Goal: Task Accomplishment & Management: Complete application form

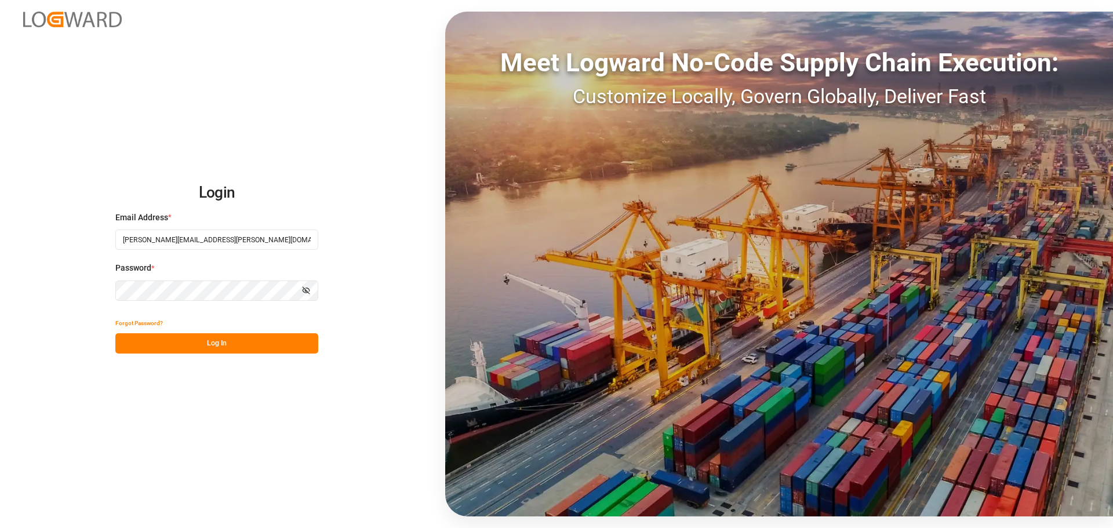
click at [202, 347] on button "Log In" at bounding box center [216, 343] width 203 height 20
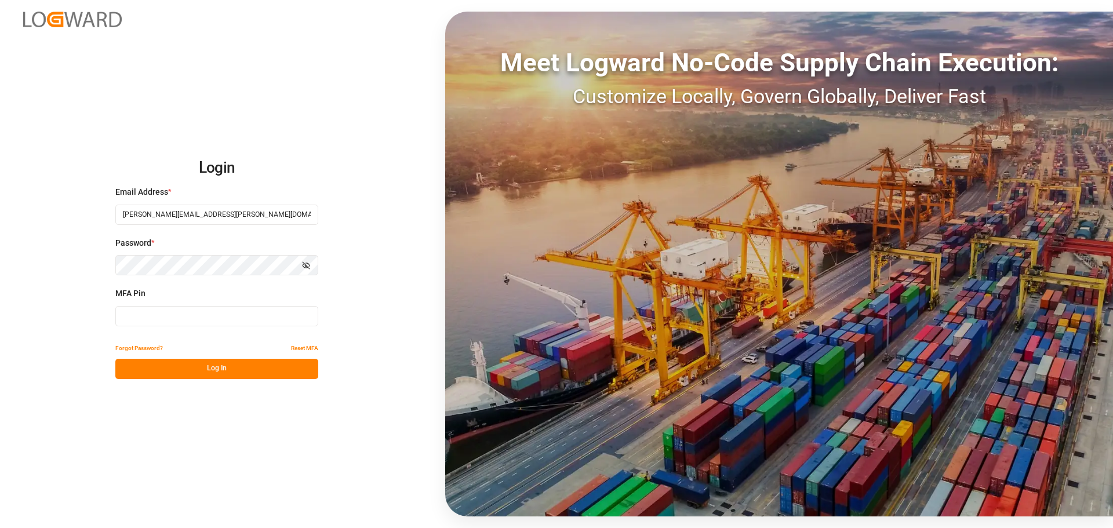
click at [183, 320] on input at bounding box center [216, 316] width 203 height 20
type input "696411"
click at [203, 372] on button "Log In" at bounding box center [216, 369] width 203 height 20
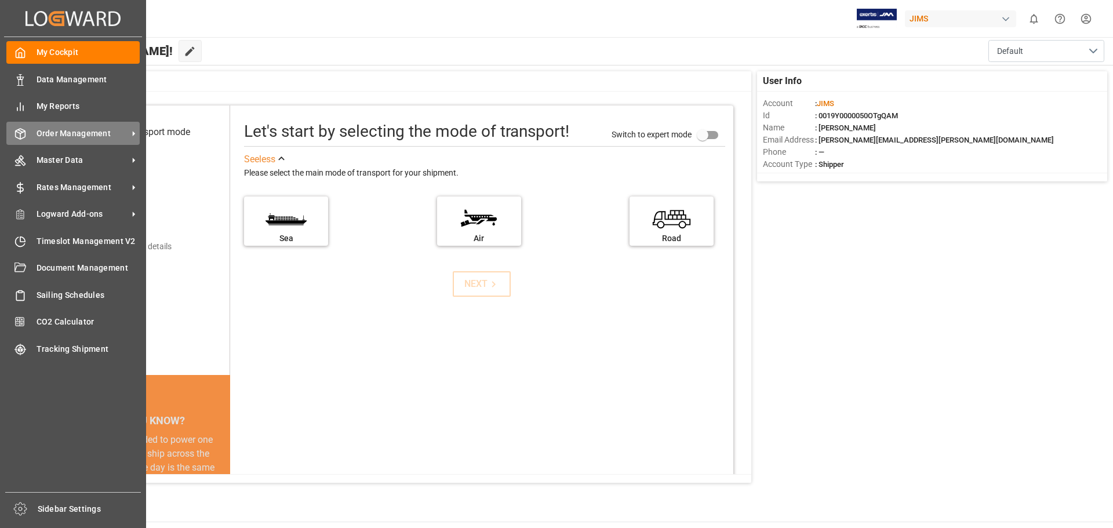
click at [77, 132] on span "Order Management" at bounding box center [83, 134] width 92 height 12
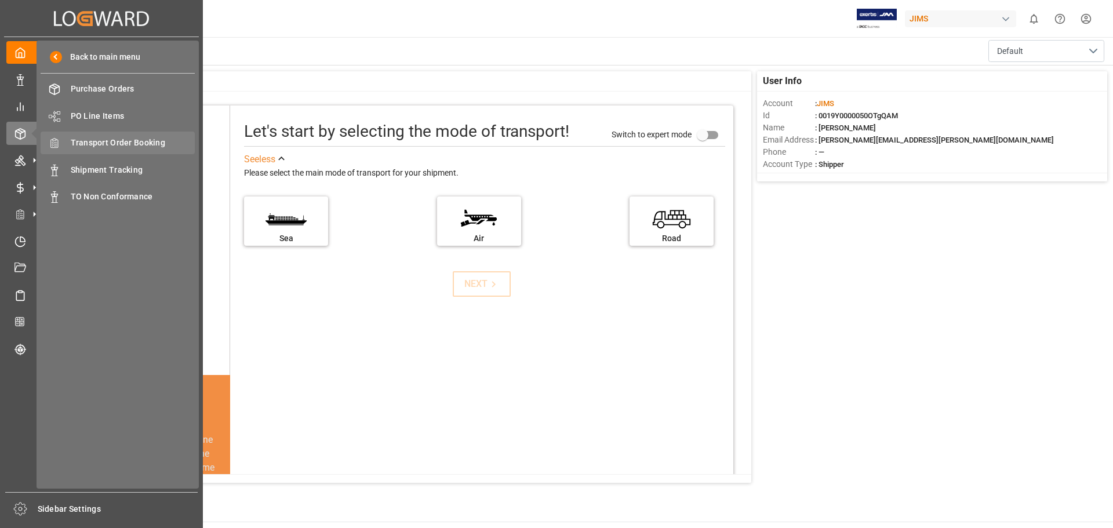
click at [138, 144] on span "Transport Order Booking" at bounding box center [133, 143] width 125 height 12
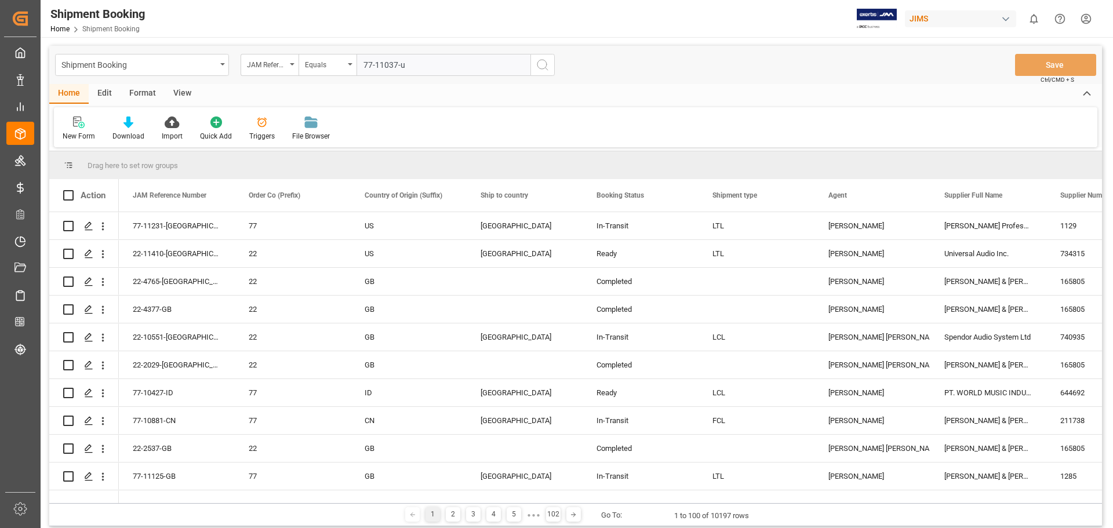
type input "77-11037-us"
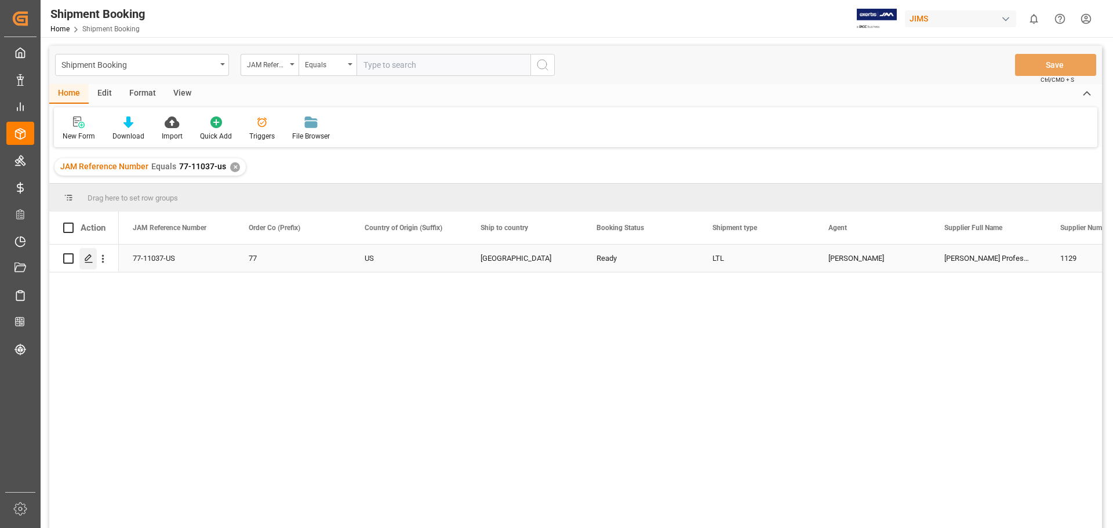
click at [88, 261] on icon "Press SPACE to select this row." at bounding box center [88, 258] width 9 height 9
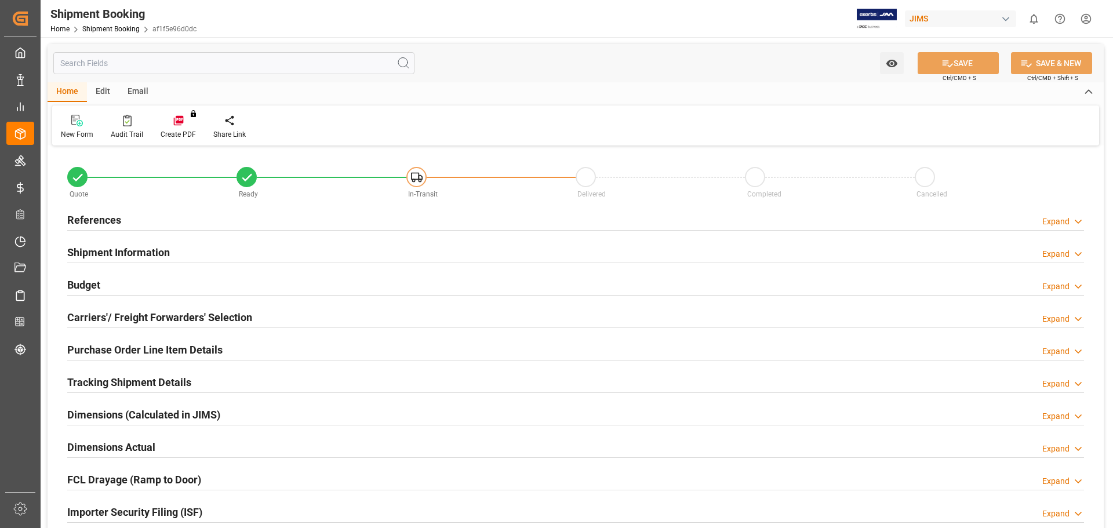
type input "0"
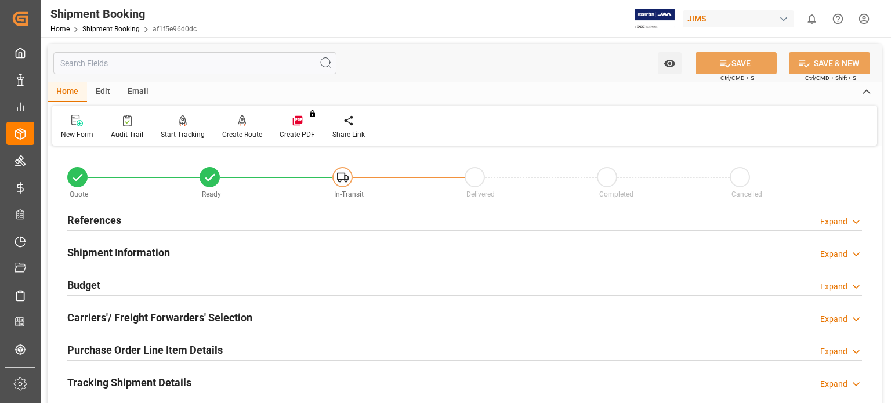
click at [97, 216] on h2 "References" at bounding box center [94, 220] width 54 height 16
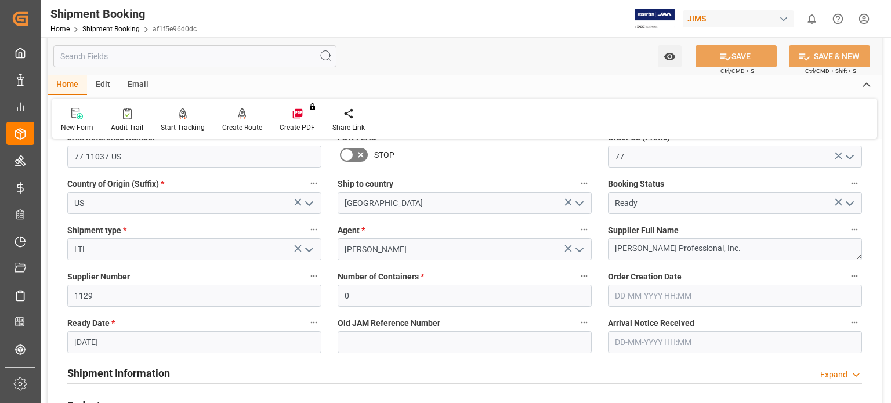
scroll to position [193, 0]
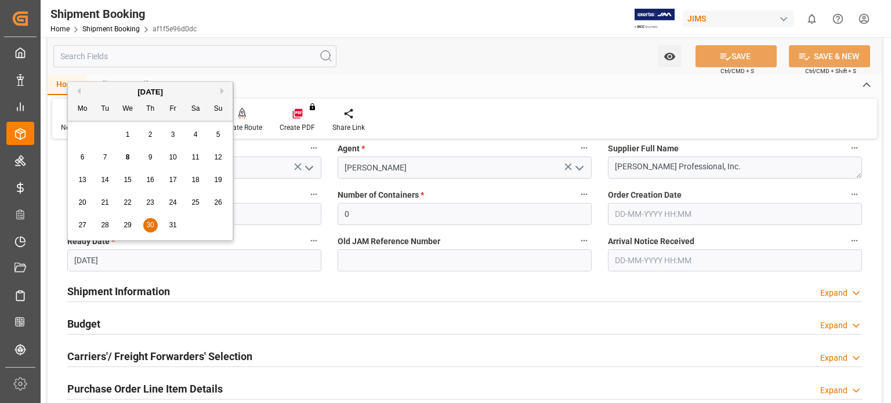
click at [103, 261] on input "30-10-2025" at bounding box center [194, 260] width 254 height 22
click at [103, 161] on span "7" at bounding box center [105, 157] width 4 height 8
type input "[DATE]"
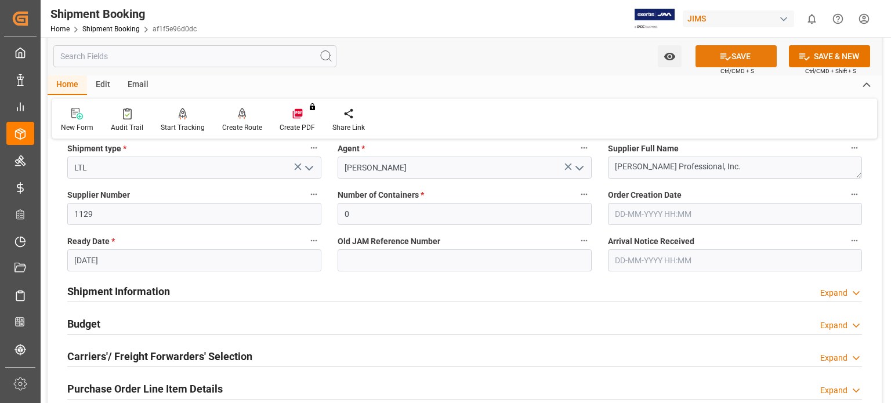
click at [724, 61] on icon at bounding box center [725, 56] width 12 height 12
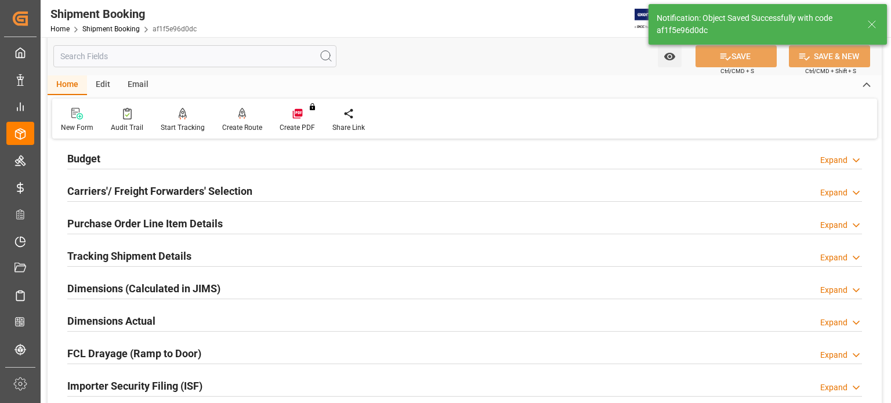
scroll to position [96, 0]
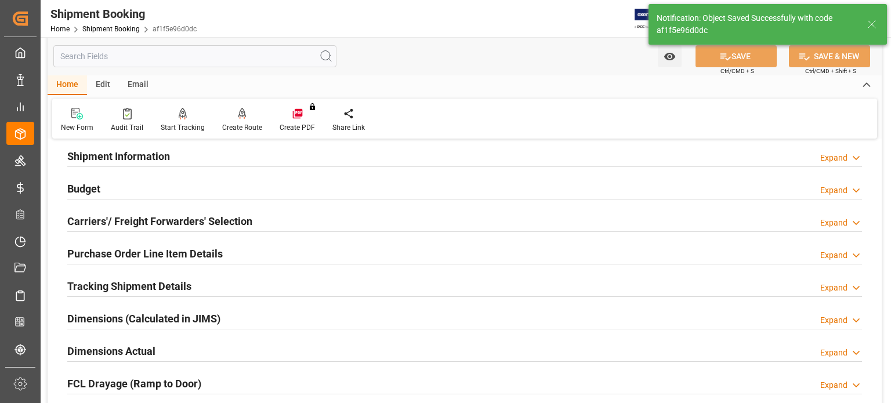
click at [70, 187] on h2 "Budget" at bounding box center [83, 189] width 33 height 16
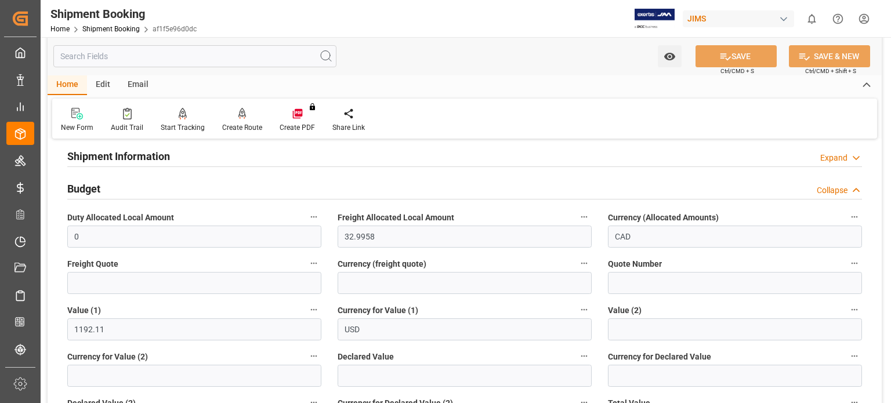
drag, startPoint x: 400, startPoint y: 121, endPoint x: 318, endPoint y: 217, distance: 126.7
click at [400, 121] on div "New Form Audit Trail Start Tracking Create Empty Shipment Tracking Create Route…" at bounding box center [464, 119] width 825 height 40
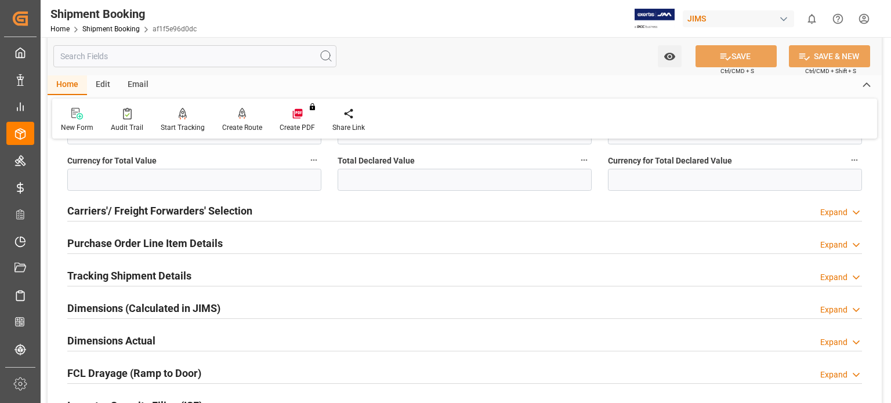
scroll to position [386, 0]
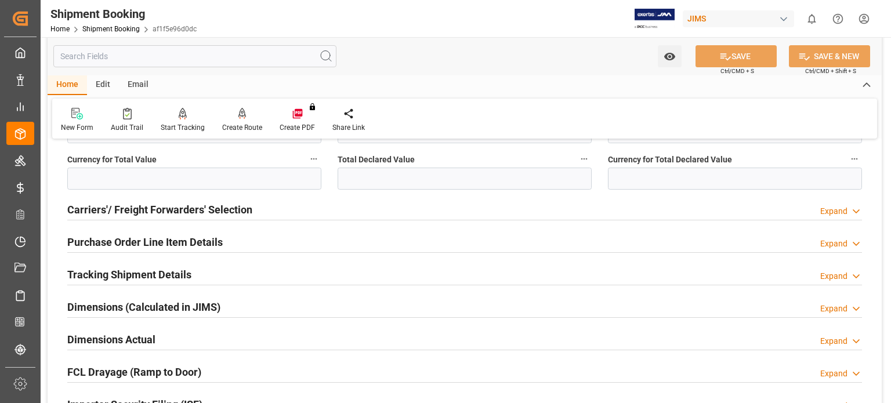
click at [188, 212] on h2 "Carriers'/ Freight Forwarders' Selection" at bounding box center [159, 210] width 185 height 16
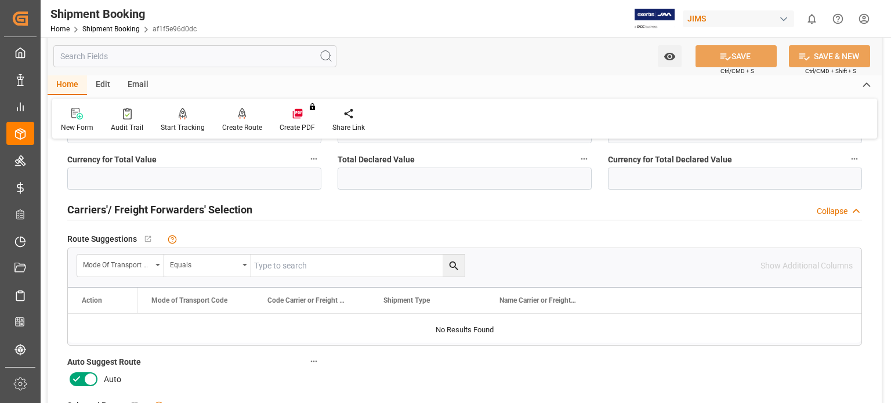
click at [86, 380] on icon at bounding box center [90, 379] width 14 height 14
click at [0, 0] on input "checkbox" at bounding box center [0, 0] width 0 height 0
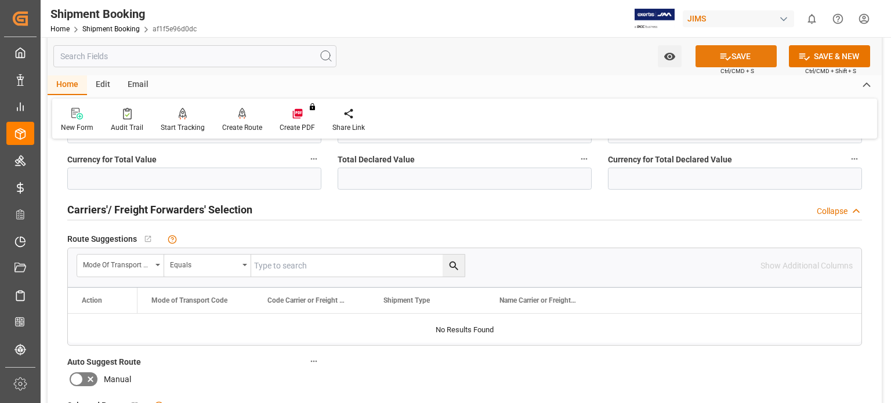
click at [727, 57] on icon at bounding box center [725, 56] width 12 height 12
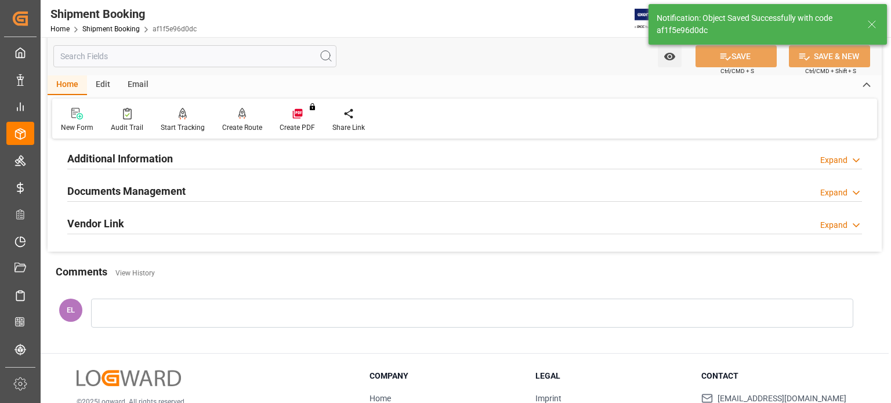
scroll to position [108, 0]
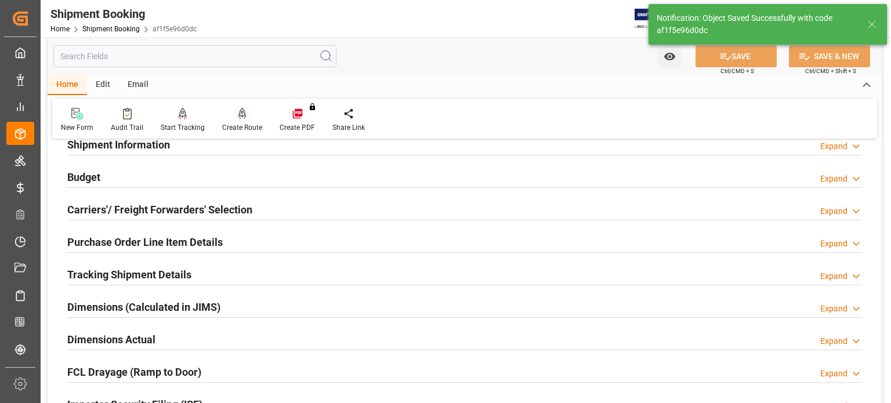
click at [238, 118] on icon at bounding box center [242, 114] width 8 height 12
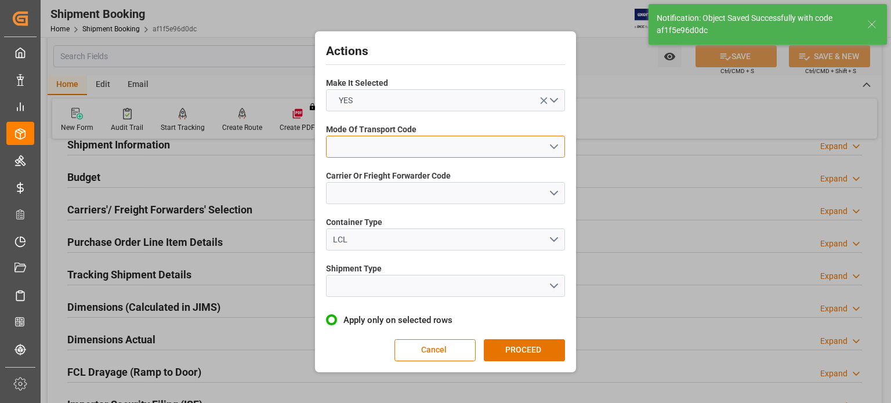
click at [350, 144] on button "open menu" at bounding box center [445, 147] width 239 height 22
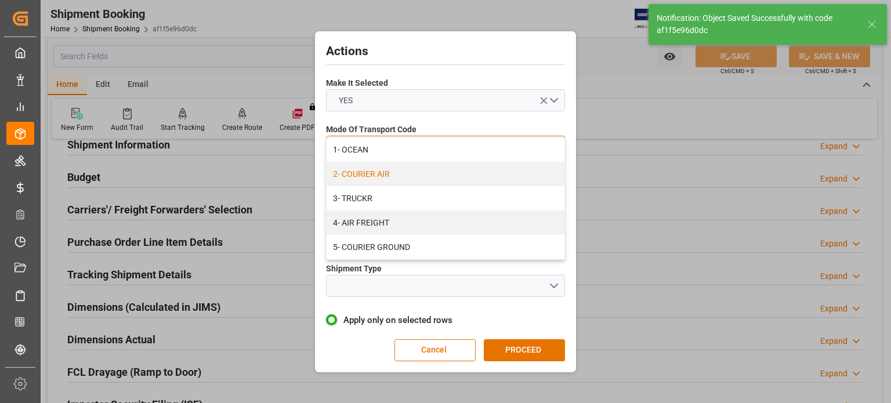
click at [378, 173] on div "2- COURIER AIR" at bounding box center [445, 174] width 238 height 24
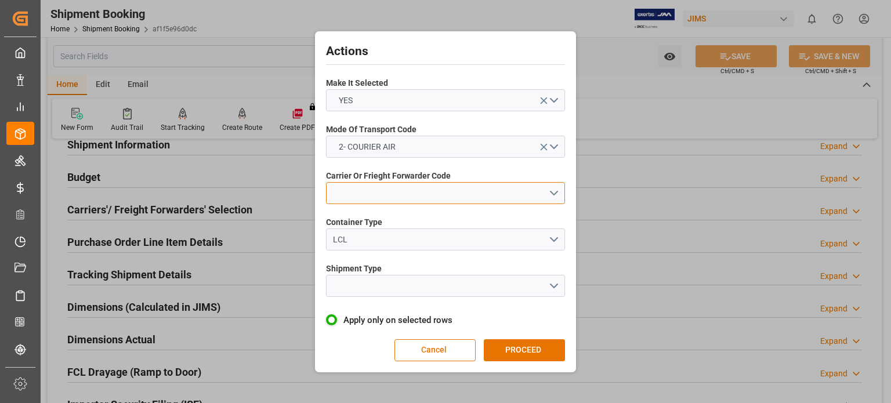
click at [362, 191] on button "open menu" at bounding box center [445, 193] width 239 height 22
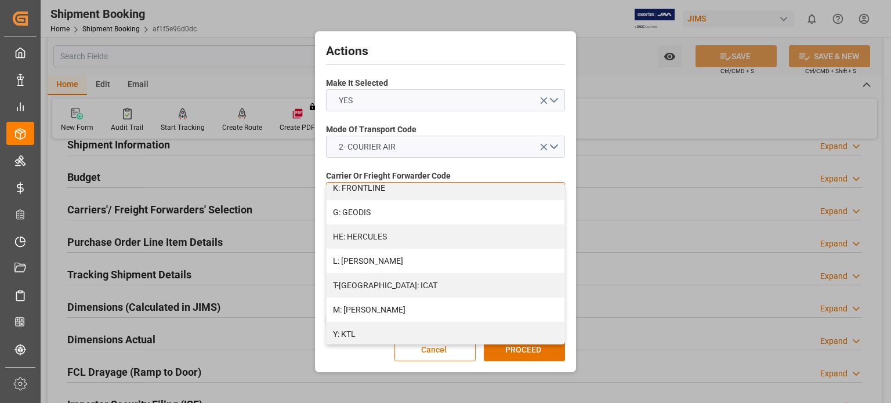
scroll to position [386, 0]
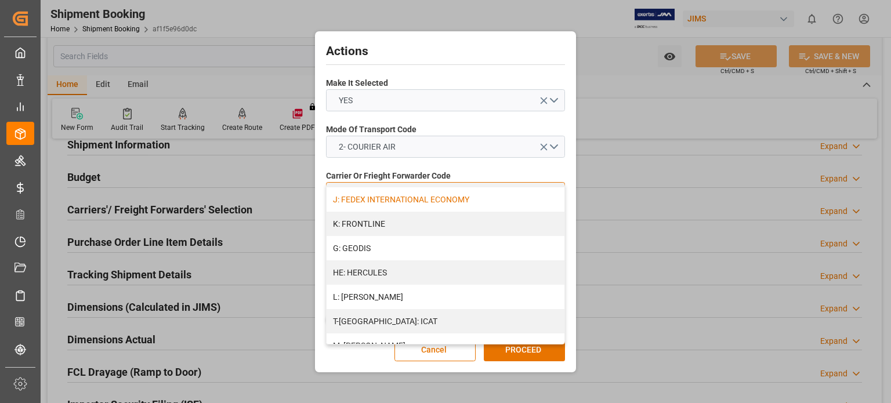
click at [410, 199] on div "J: FEDEX INTERNATIONAL ECONOMY" at bounding box center [445, 199] width 238 height 24
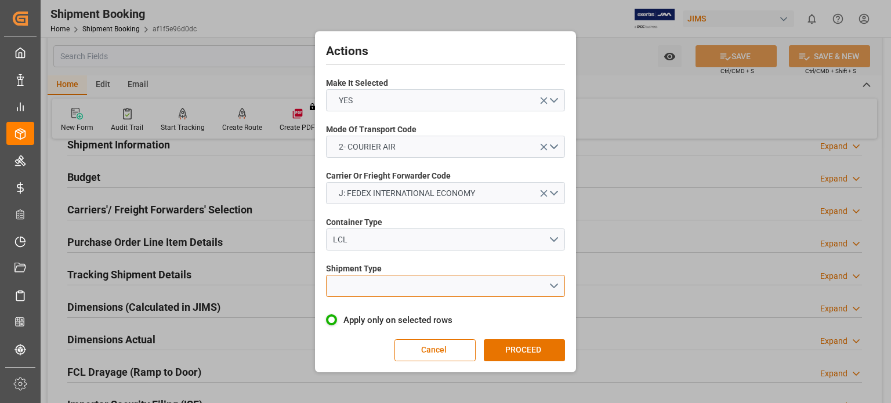
click at [368, 275] on button "open menu" at bounding box center [445, 286] width 239 height 22
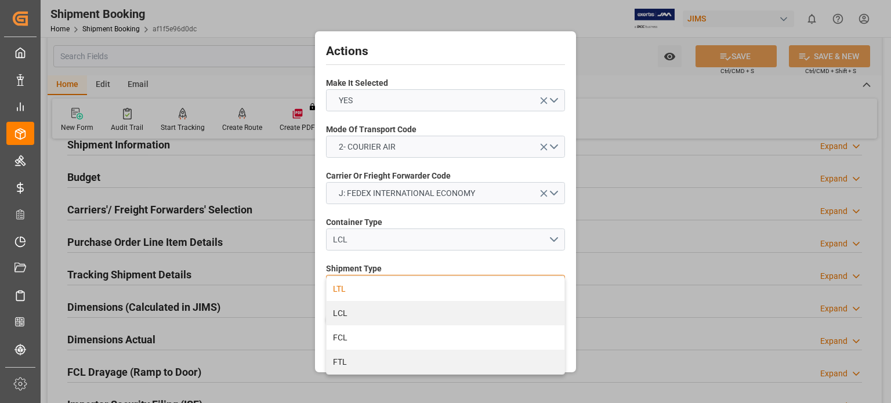
click at [366, 289] on div "LTL" at bounding box center [445, 289] width 238 height 24
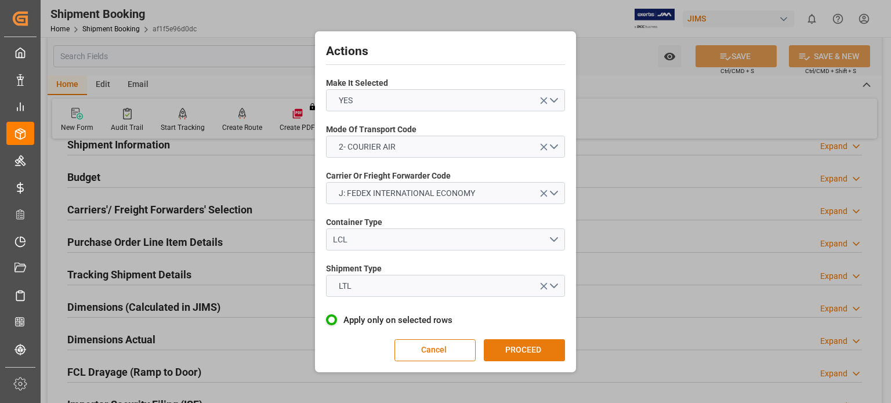
click at [524, 347] on button "PROCEED" at bounding box center [524, 350] width 81 height 22
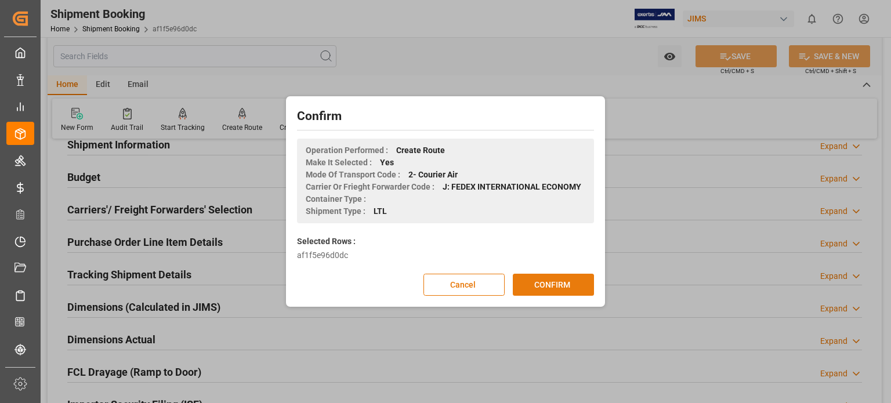
click at [542, 284] on button "CONFIRM" at bounding box center [553, 285] width 81 height 22
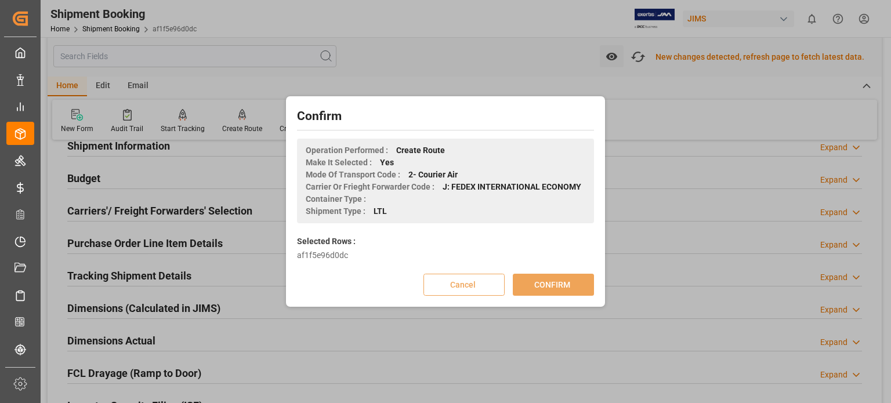
scroll to position [109, 0]
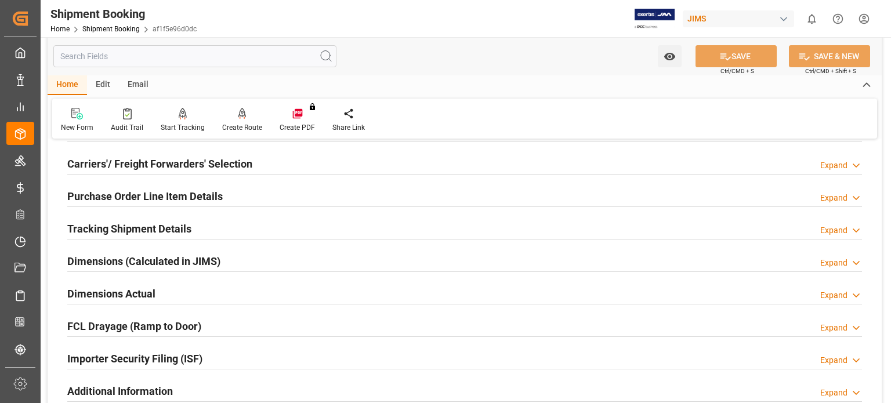
scroll to position [193, 0]
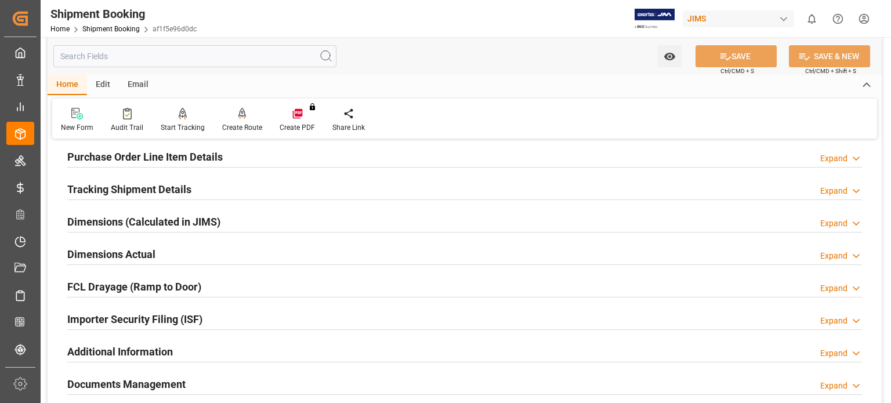
click at [102, 154] on h2 "Purchase Order Line Item Details" at bounding box center [144, 157] width 155 height 16
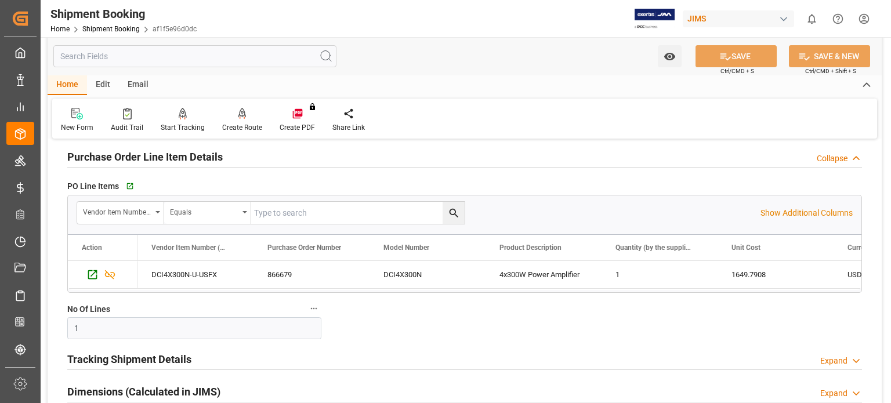
click at [102, 154] on h2 "Purchase Order Line Item Details" at bounding box center [144, 157] width 155 height 16
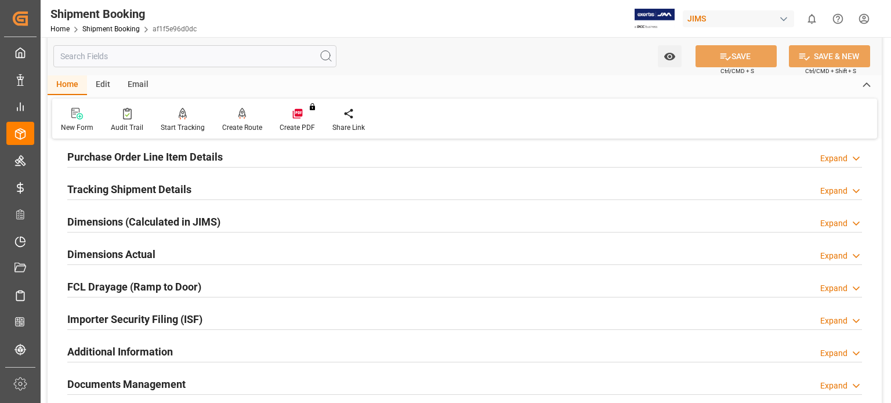
click at [141, 189] on h2 "Tracking Shipment Details" at bounding box center [129, 189] width 124 height 16
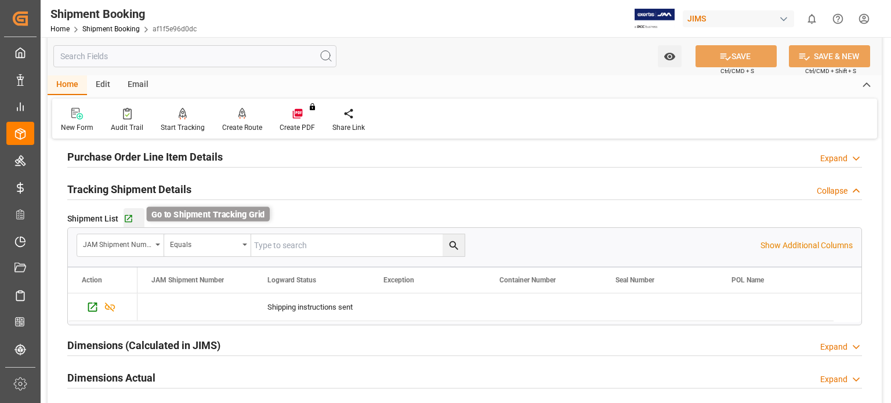
click at [128, 215] on icon "button" at bounding box center [129, 219] width 10 height 10
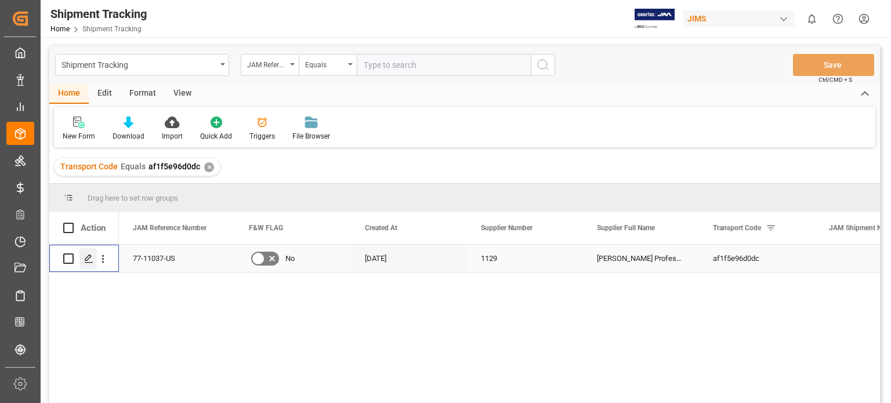
click at [90, 263] on icon "Press SPACE to select this row." at bounding box center [88, 258] width 9 height 9
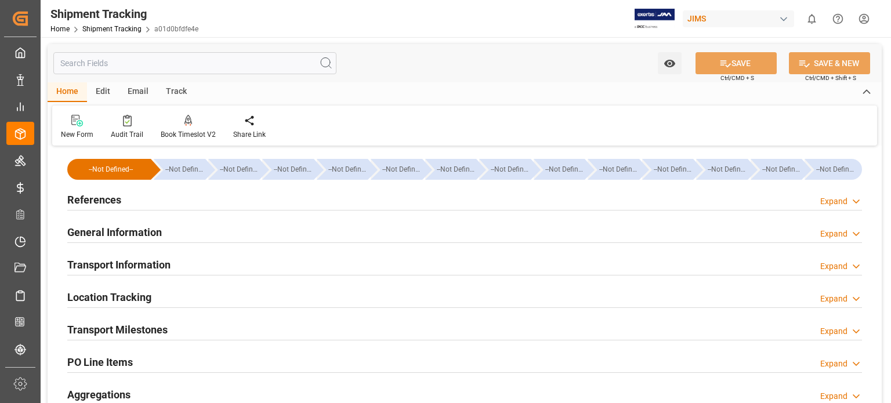
type input "11-09-2025"
click at [110, 194] on h2 "References" at bounding box center [94, 200] width 54 height 16
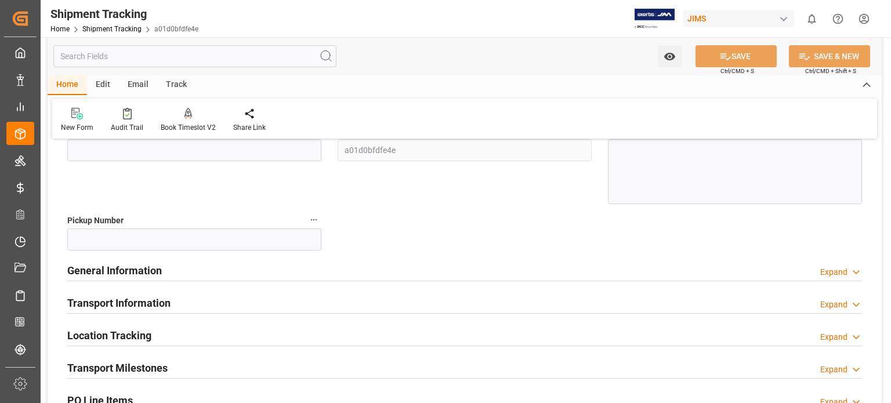
scroll to position [193, 0]
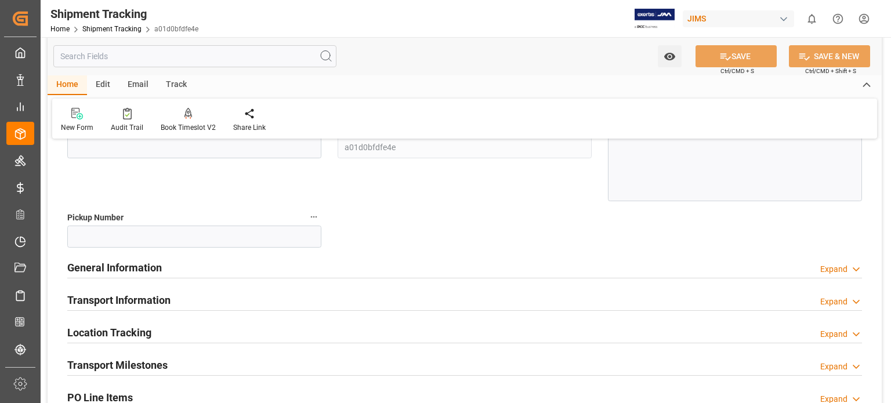
click at [112, 263] on h2 "General Information" at bounding box center [114, 268] width 95 height 16
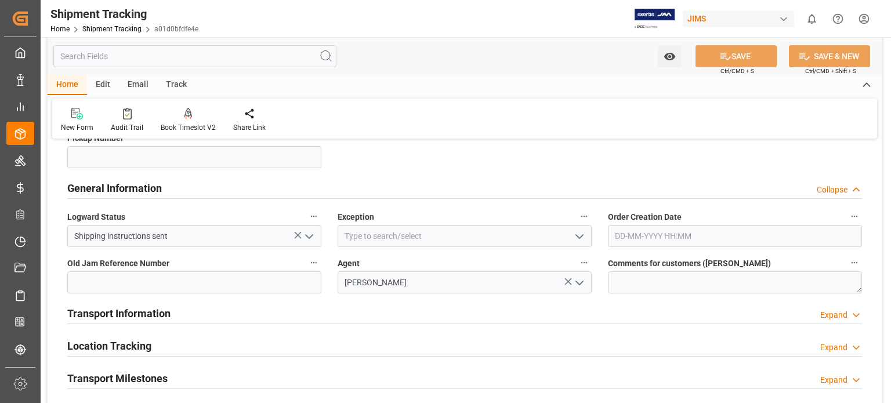
scroll to position [290, 0]
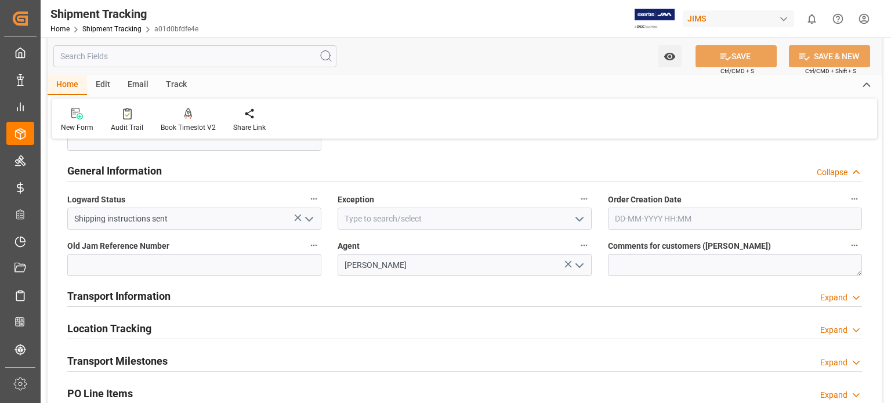
click at [110, 293] on h2 "Transport Information" at bounding box center [118, 296] width 103 height 16
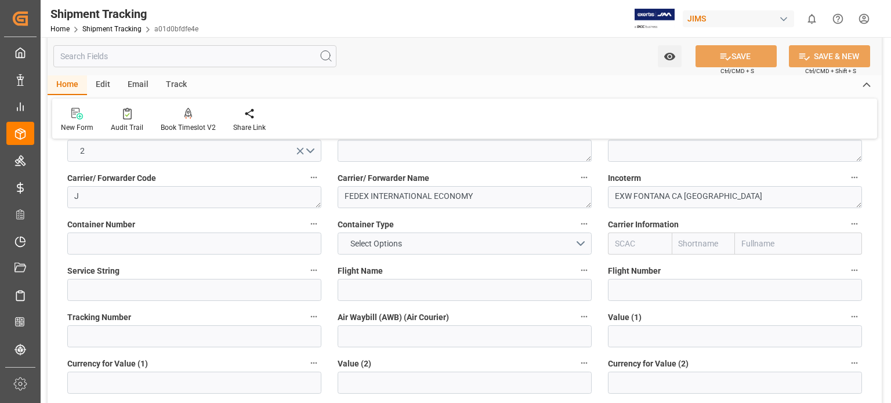
scroll to position [580, 0]
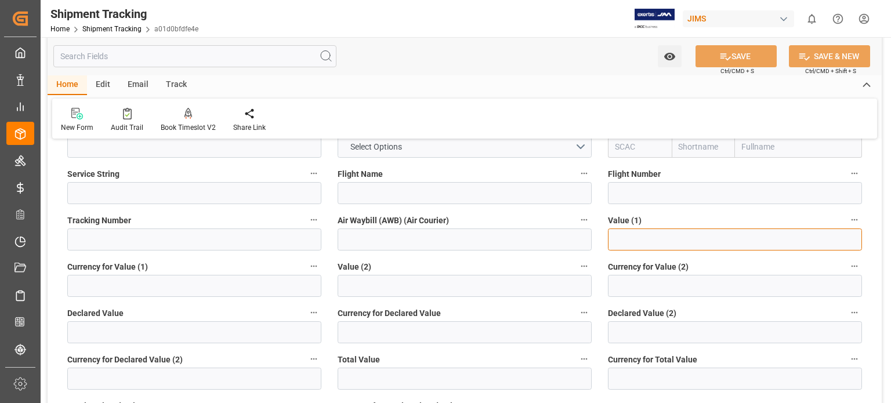
click at [630, 241] on input "text" at bounding box center [735, 239] width 254 height 22
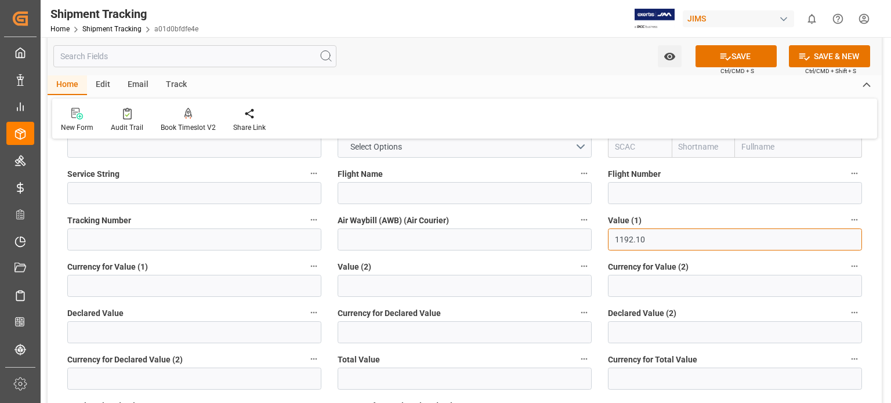
type input "1192.10"
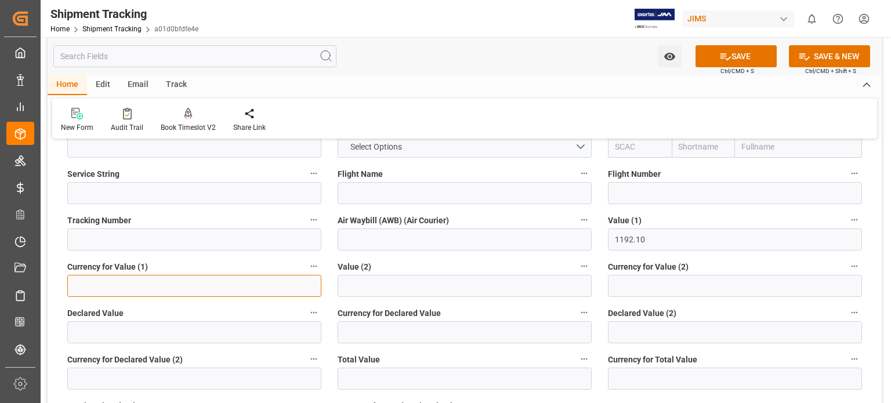
click at [108, 291] on input at bounding box center [194, 286] width 254 height 22
type input "USD"
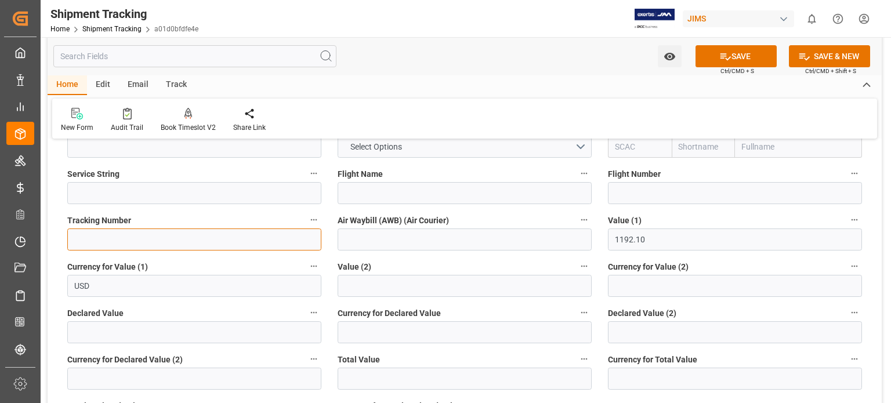
click at [190, 248] on input at bounding box center [194, 239] width 254 height 22
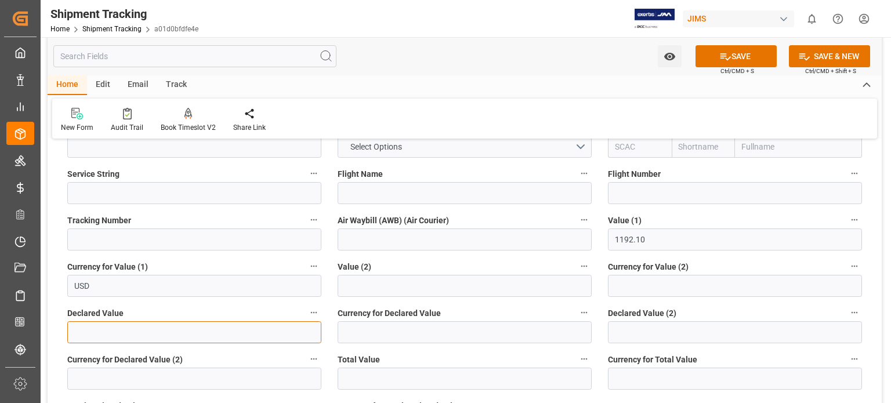
click at [103, 328] on input "text" at bounding box center [194, 332] width 254 height 22
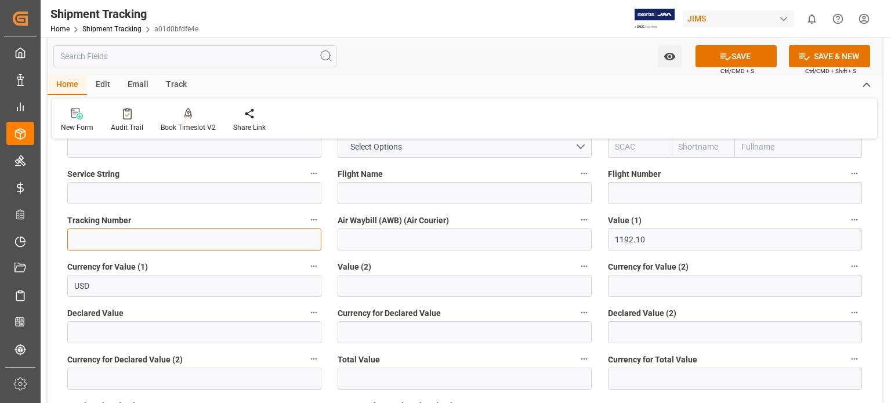
click at [100, 233] on input at bounding box center [194, 239] width 254 height 22
paste input "394008254204"
type input "394008254204"
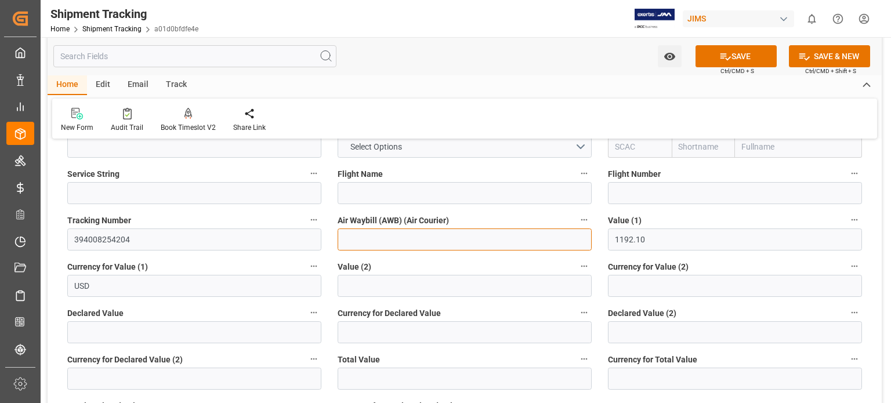
click at [355, 234] on input at bounding box center [464, 239] width 254 height 22
paste input "394008254204"
type input "394008254204"
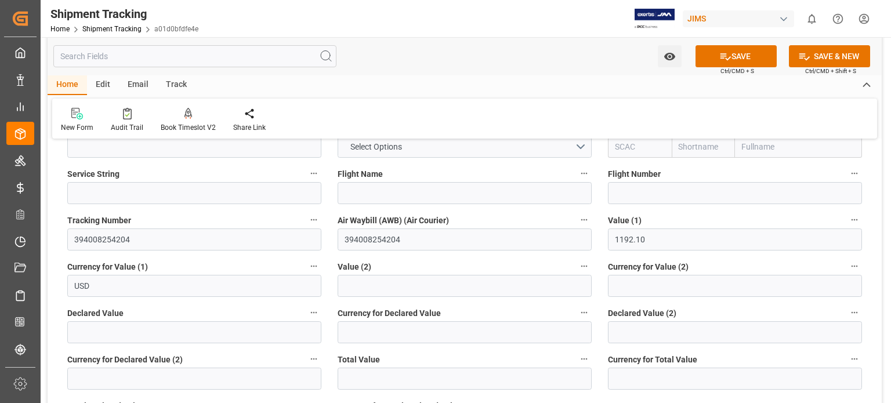
click at [529, 101] on div "New Form Audit Trail Book Timeslot V2 Book a Timeslot for the shipment Share Li…" at bounding box center [464, 119] width 825 height 40
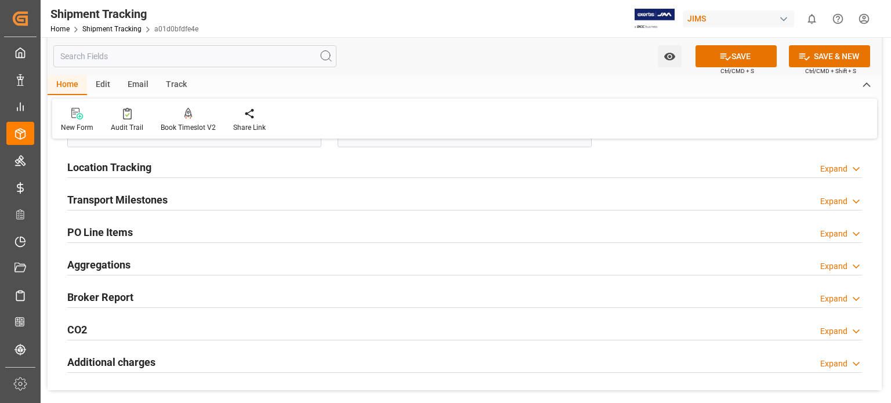
scroll to position [870, 0]
click at [123, 196] on h2 "Transport Milestones" at bounding box center [117, 199] width 100 height 16
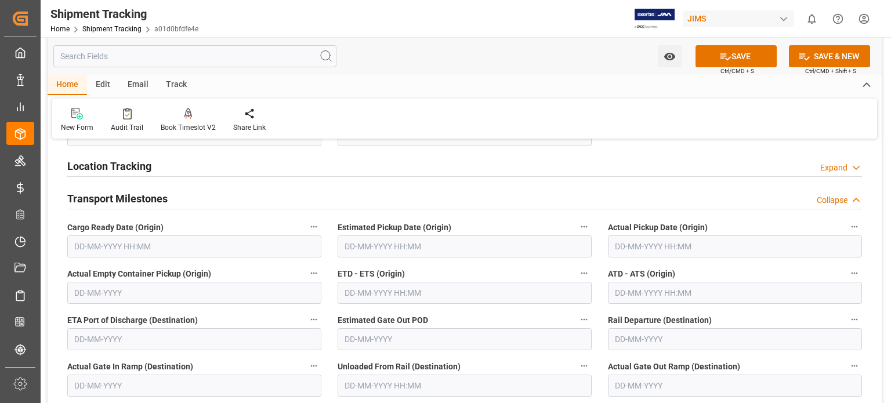
click at [141, 249] on input "text" at bounding box center [194, 246] width 254 height 22
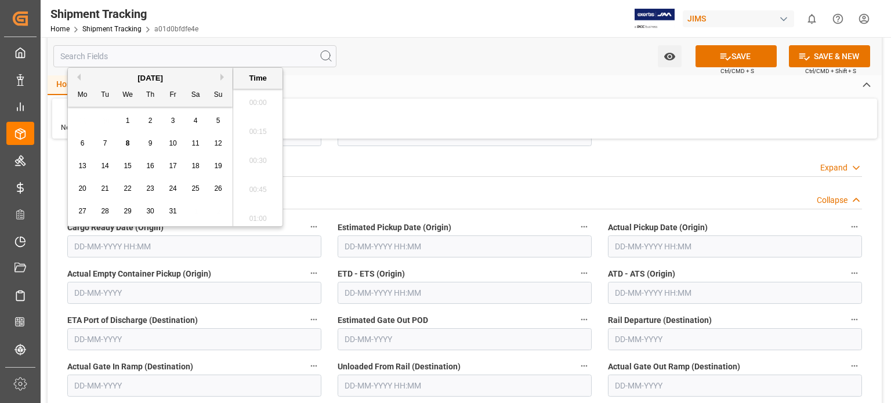
scroll to position [1018, 0]
click at [105, 146] on span "7" at bounding box center [105, 143] width 4 height 8
type input "07-10-2025 00:00"
click at [354, 240] on input "text" at bounding box center [464, 246] width 254 height 22
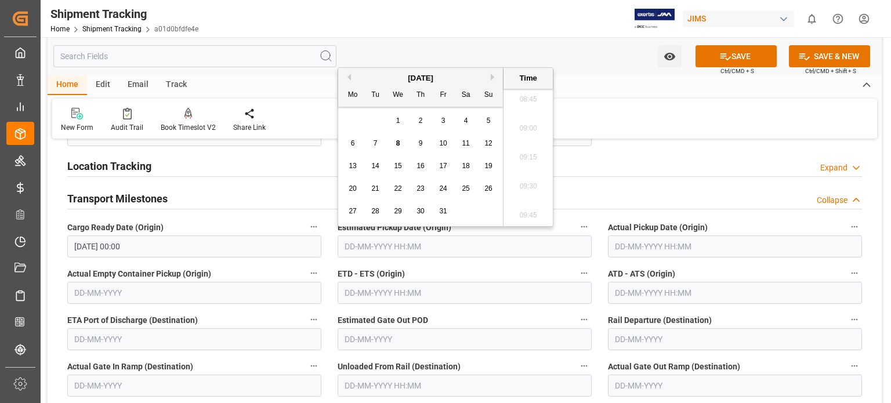
click at [376, 144] on span "7" at bounding box center [375, 143] width 4 height 8
type input "07-10-2025 00:00"
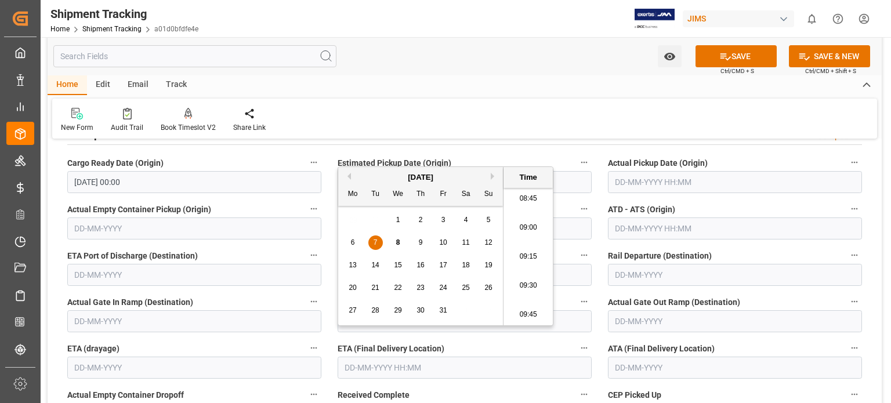
scroll to position [966, 0]
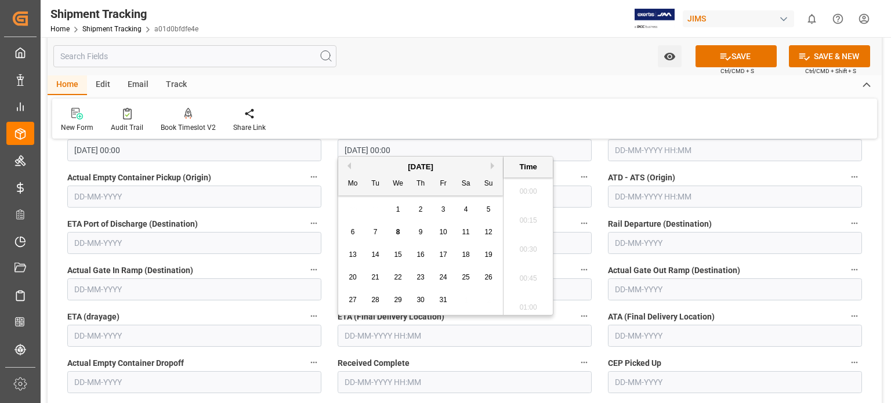
click at [553, 336] on input "text" at bounding box center [464, 336] width 254 height 22
click at [374, 233] on span "7" at bounding box center [375, 232] width 4 height 8
click at [442, 232] on span "10" at bounding box center [443, 232] width 8 height 8
type input "10-10-2025 00:00"
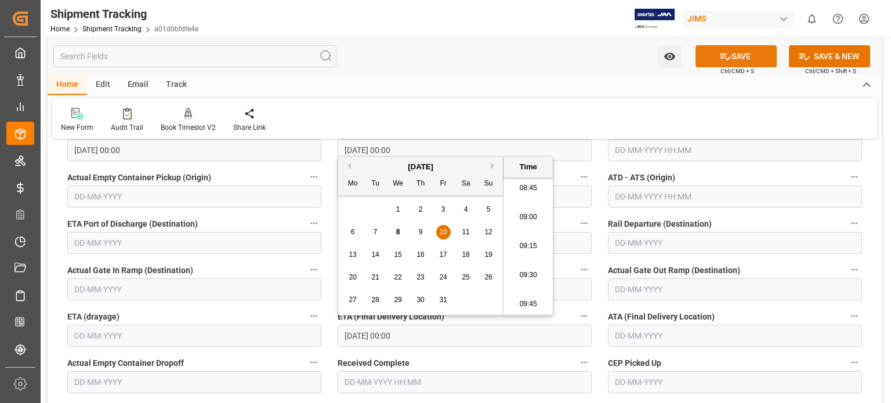
click at [739, 56] on button "SAVE" at bounding box center [735, 56] width 81 height 22
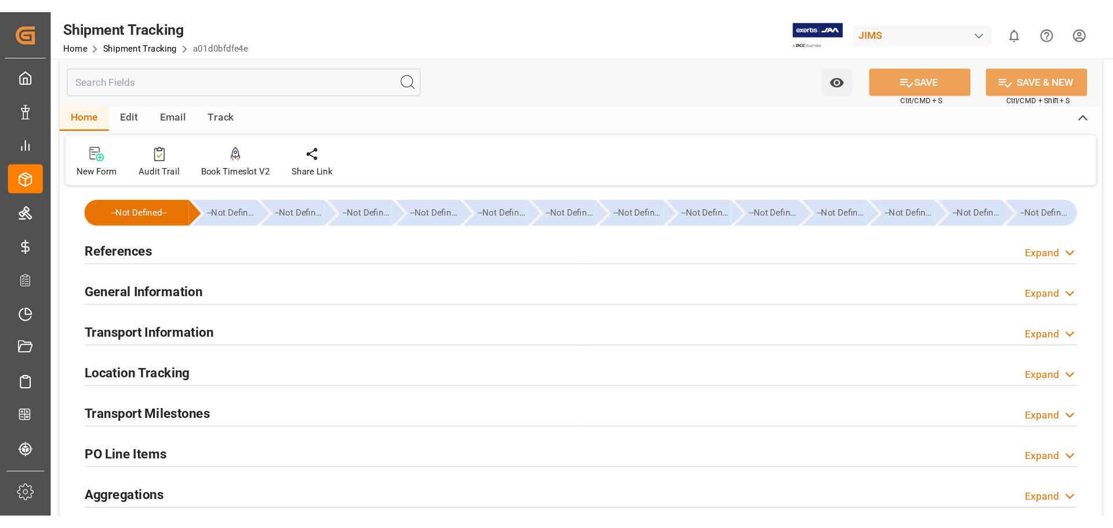
scroll to position [0, 0]
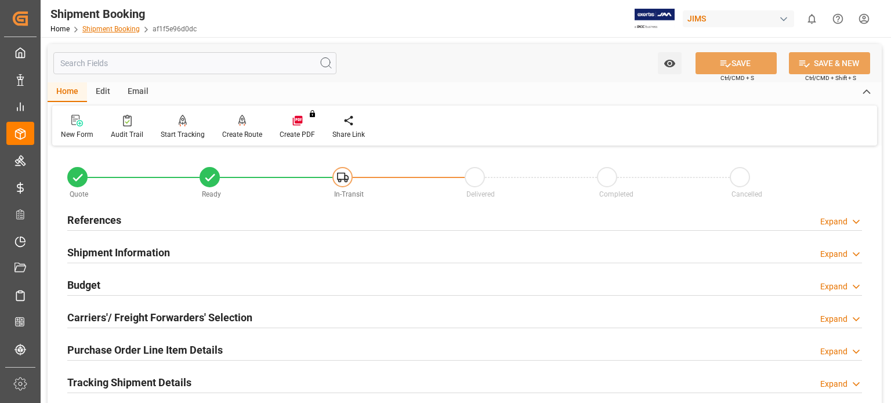
click at [128, 30] on link "Shipment Booking" at bounding box center [110, 29] width 57 height 8
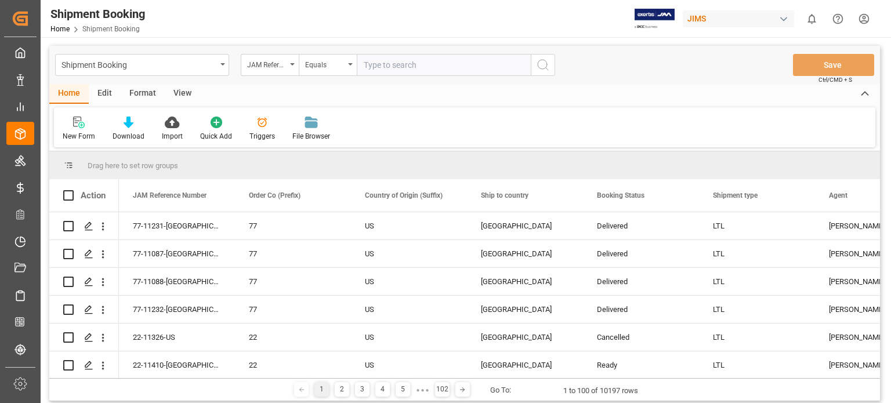
click at [438, 69] on input "text" at bounding box center [444, 65] width 174 height 22
type input "77-11340-us"
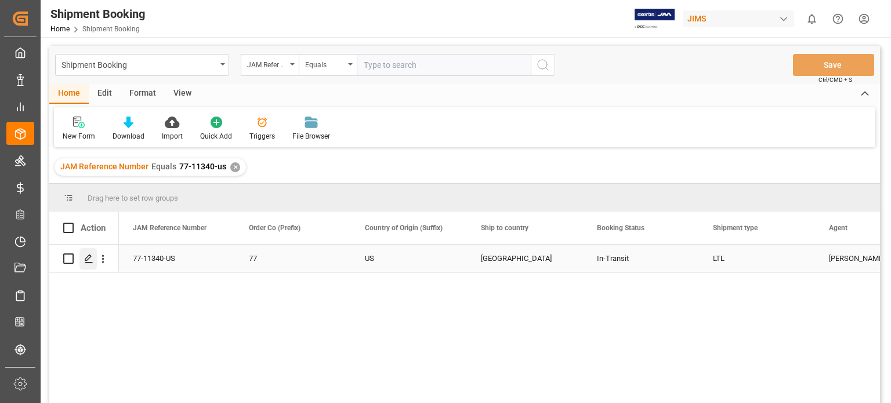
click at [88, 260] on icon "Press SPACE to select this row." at bounding box center [88, 258] width 9 height 9
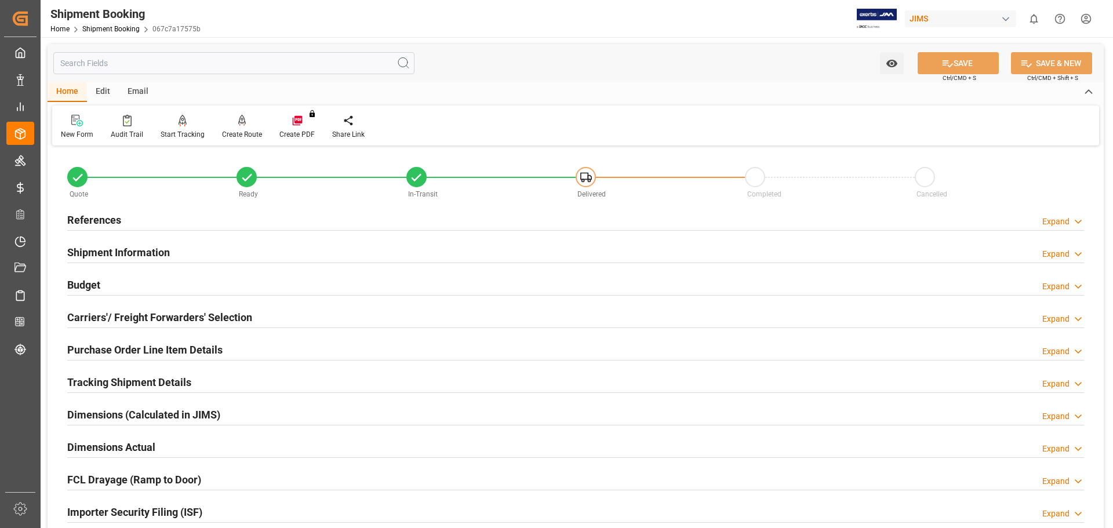
click at [246, 180] on icon at bounding box center [246, 177] width 9 height 7
